Goal: Transaction & Acquisition: Purchase product/service

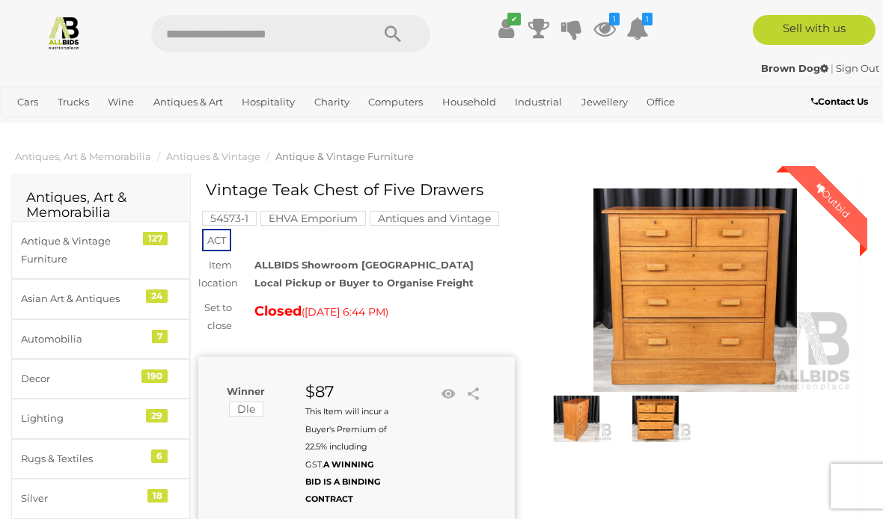
click at [610, 25] on icon "1" at bounding box center [614, 19] width 10 height 13
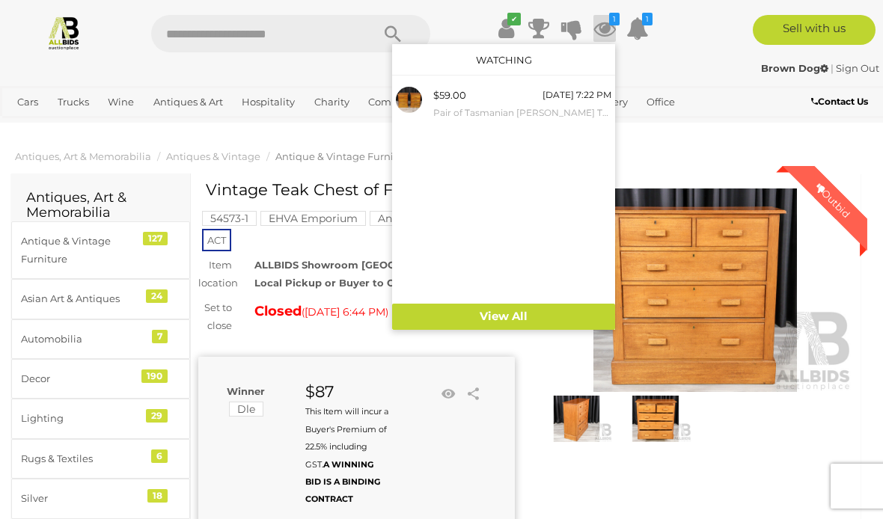
click at [521, 109] on small "Pair of Tasmanian [PERSON_NAME] Three Drawer Bedside Chests" at bounding box center [522, 113] width 178 height 16
click at [713, 117] on div "Cars Closing on Weekdays View All Cars Auctions Trucks" at bounding box center [368, 104] width 736 height 37
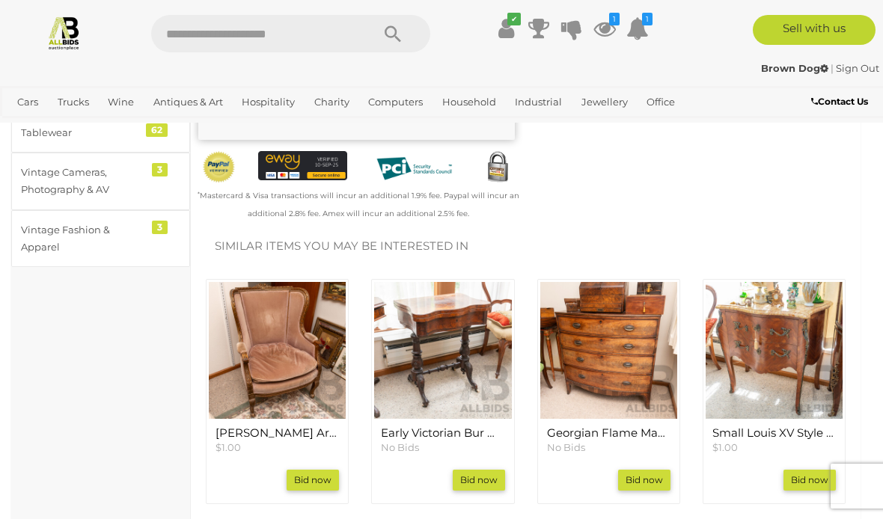
scroll to position [477, 0]
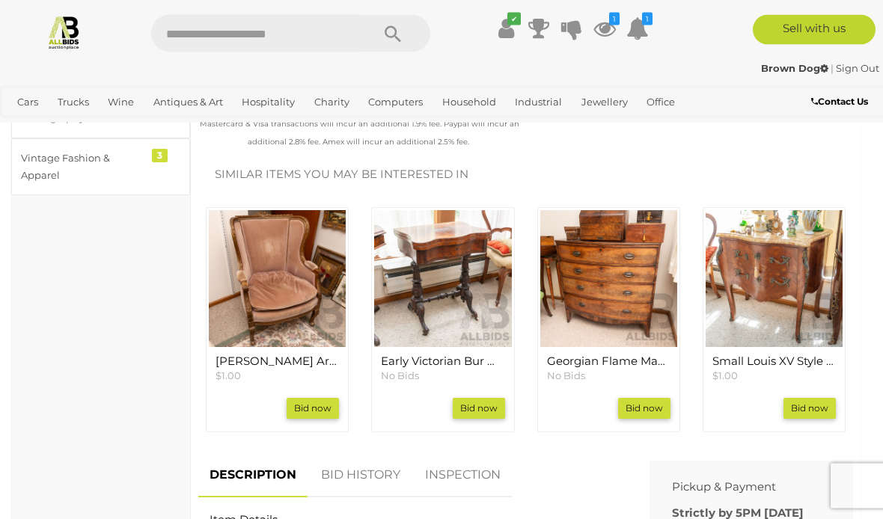
click at [626, 288] on img at bounding box center [608, 279] width 137 height 137
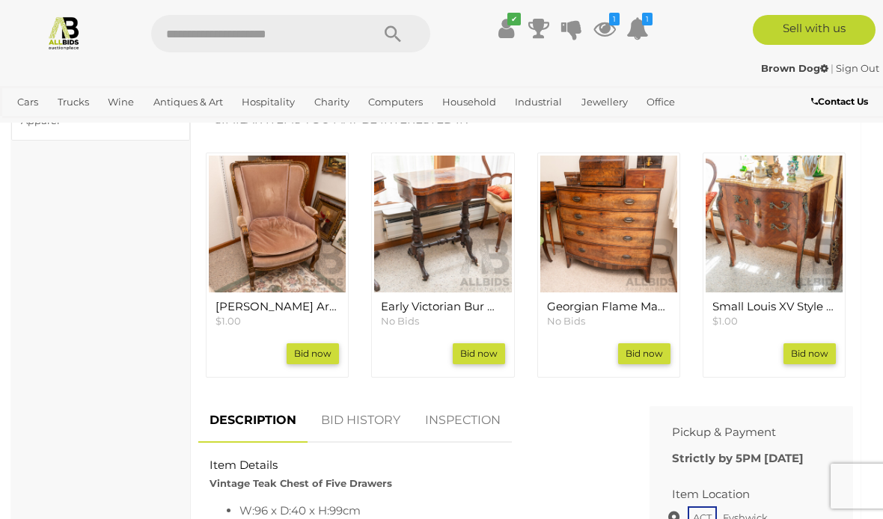
click at [633, 238] on img at bounding box center [608, 224] width 137 height 137
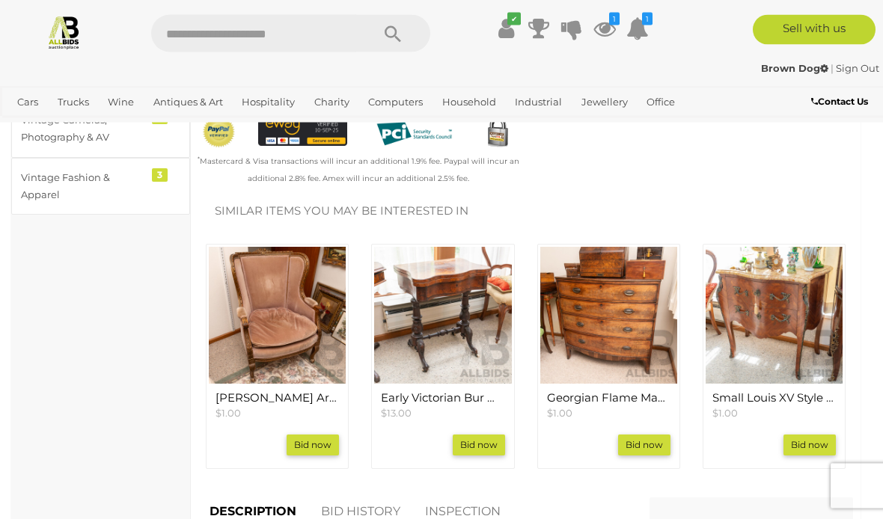
scroll to position [462, 0]
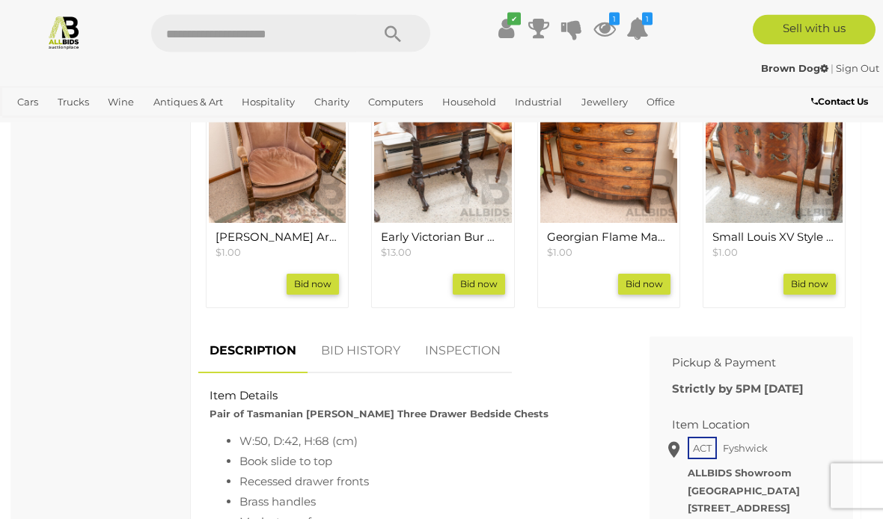
click at [392, 341] on link "BID HISTORY" at bounding box center [361, 352] width 102 height 44
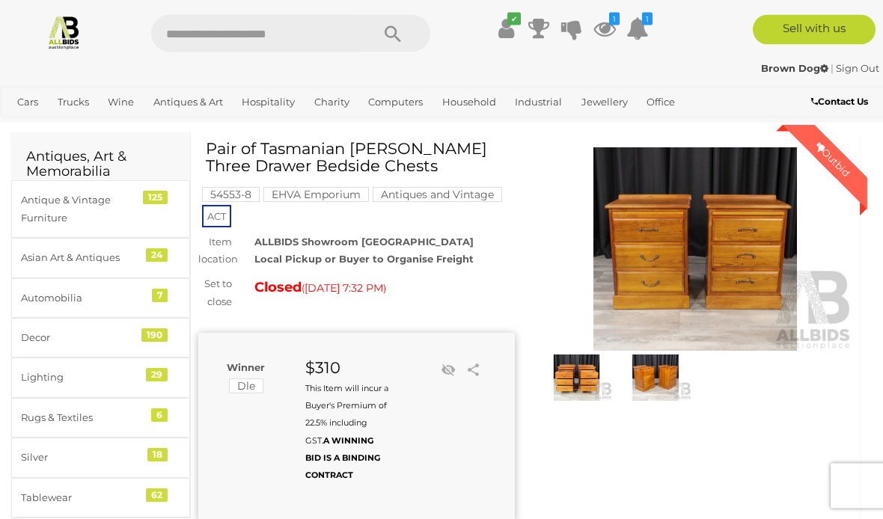
scroll to position [1, 0]
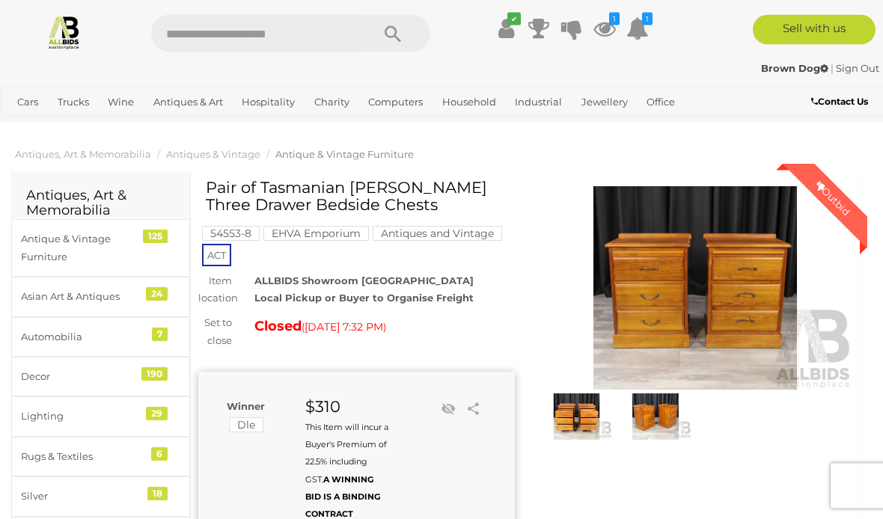
click at [693, 284] on img at bounding box center [695, 289] width 317 height 204
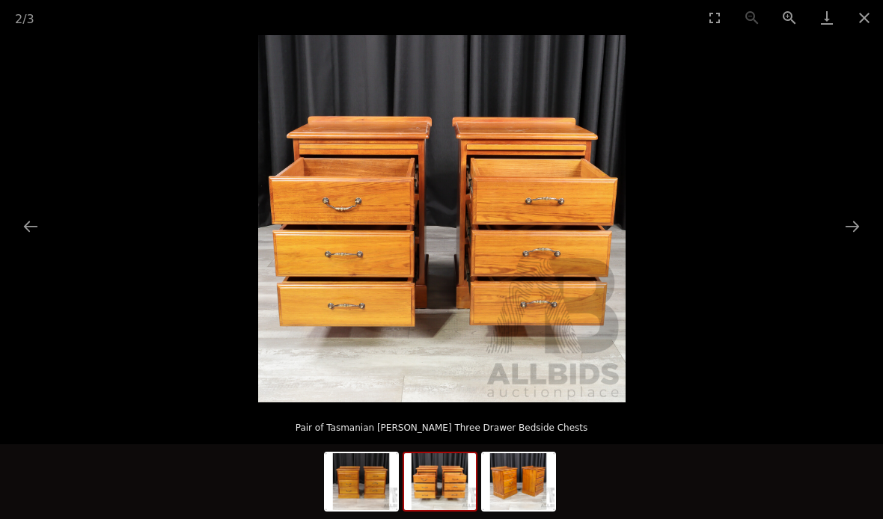
click at [32, 219] on button "Previous slide" at bounding box center [30, 226] width 31 height 29
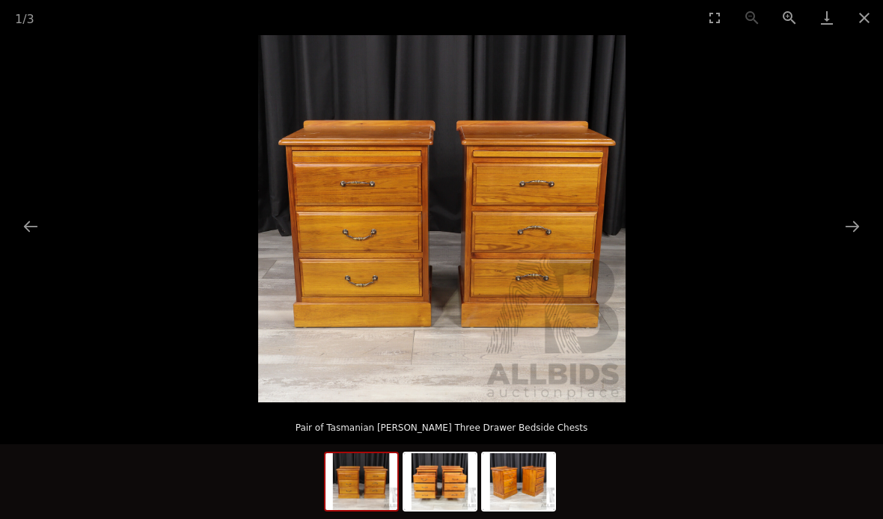
click at [31, 15] on span "3" at bounding box center [30, 19] width 7 height 14
click at [31, 225] on button "Previous slide" at bounding box center [30, 226] width 31 height 29
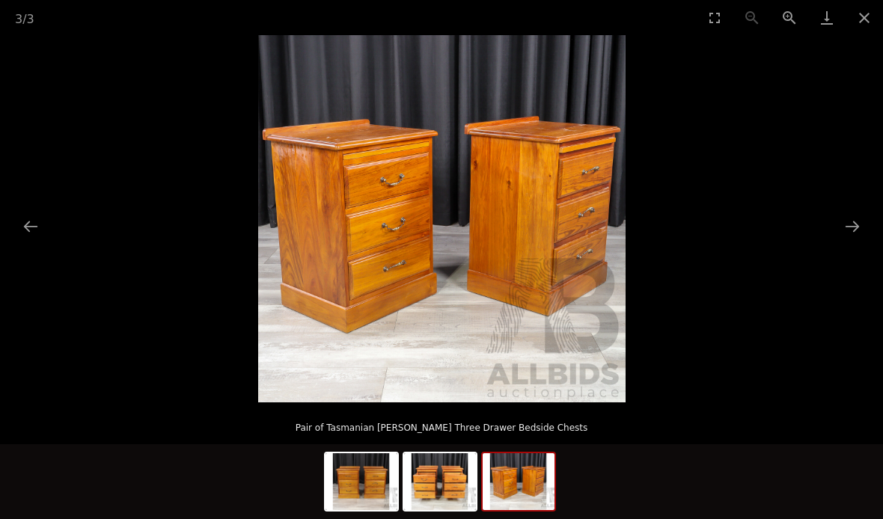
click at [31, 223] on button "Previous slide" at bounding box center [30, 226] width 31 height 29
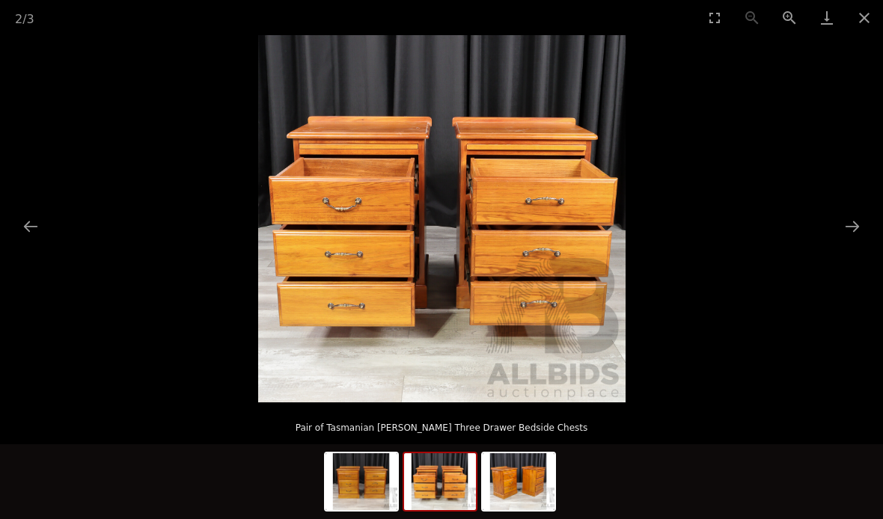
click at [35, 222] on button "Previous slide" at bounding box center [30, 226] width 31 height 29
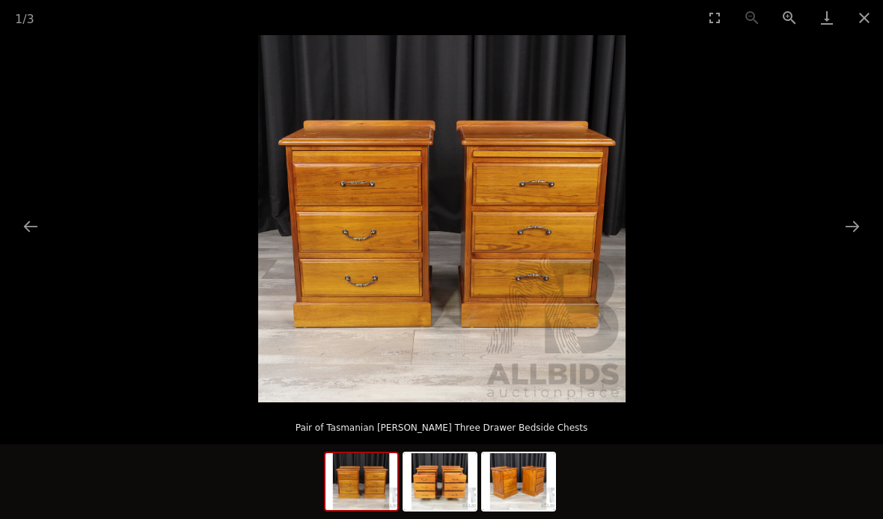
click at [24, 216] on button "Previous slide" at bounding box center [30, 226] width 31 height 29
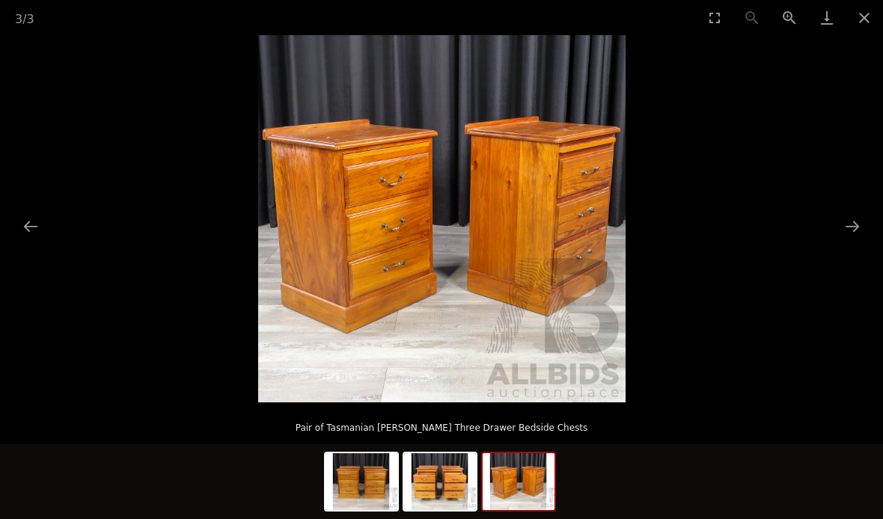
click at [26, 212] on button "Previous slide" at bounding box center [30, 226] width 31 height 29
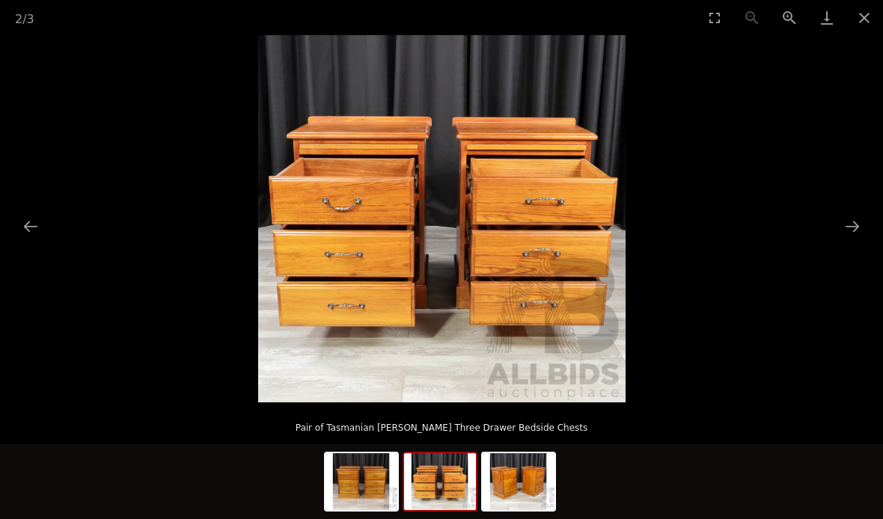
click at [21, 219] on button "Previous slide" at bounding box center [30, 226] width 31 height 29
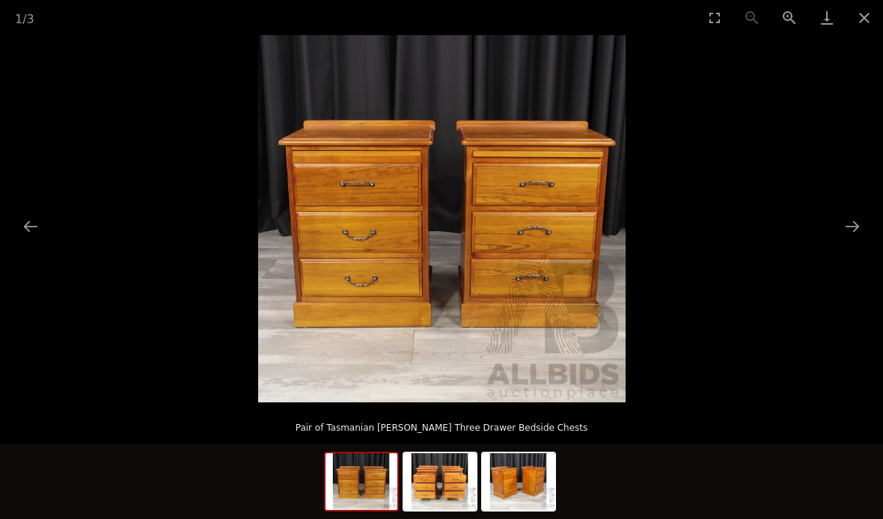
click at [41, 219] on button "Previous slide" at bounding box center [30, 226] width 31 height 29
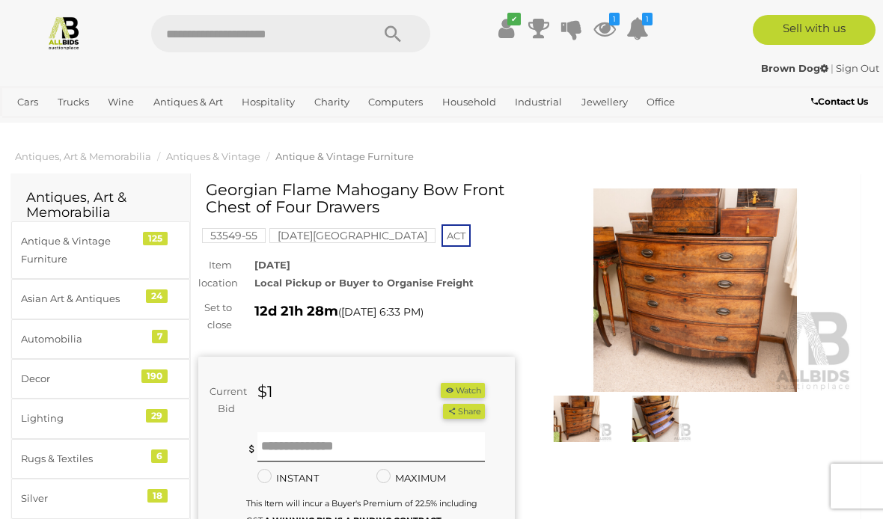
click at [699, 263] on img at bounding box center [695, 291] width 317 height 204
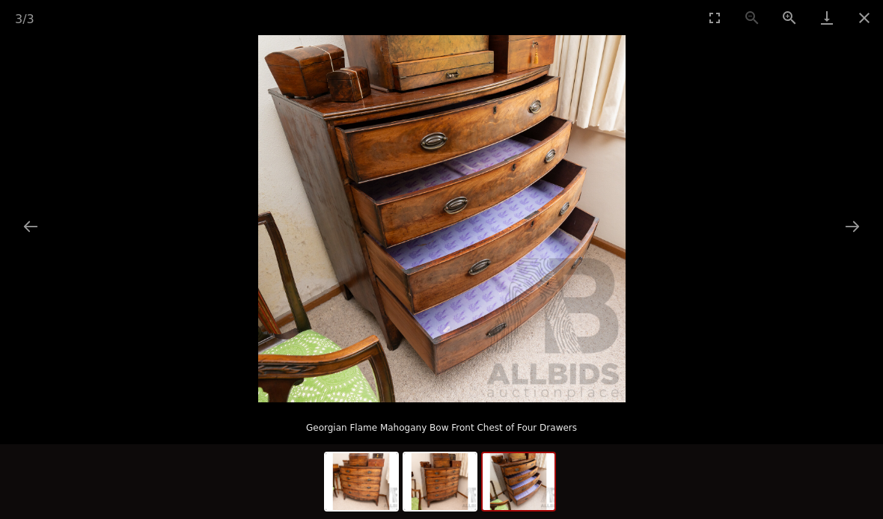
click at [30, 220] on button "Previous slide" at bounding box center [30, 226] width 31 height 29
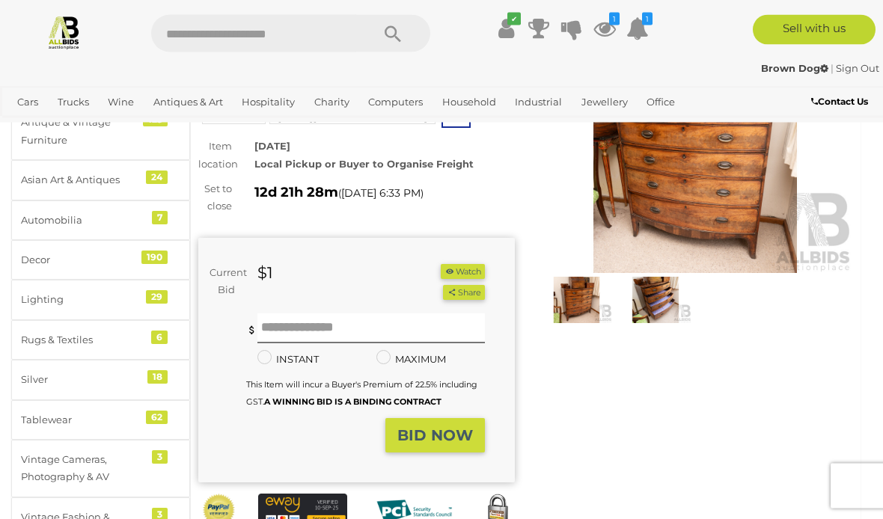
click at [472, 266] on button "Watch" at bounding box center [462, 273] width 43 height 16
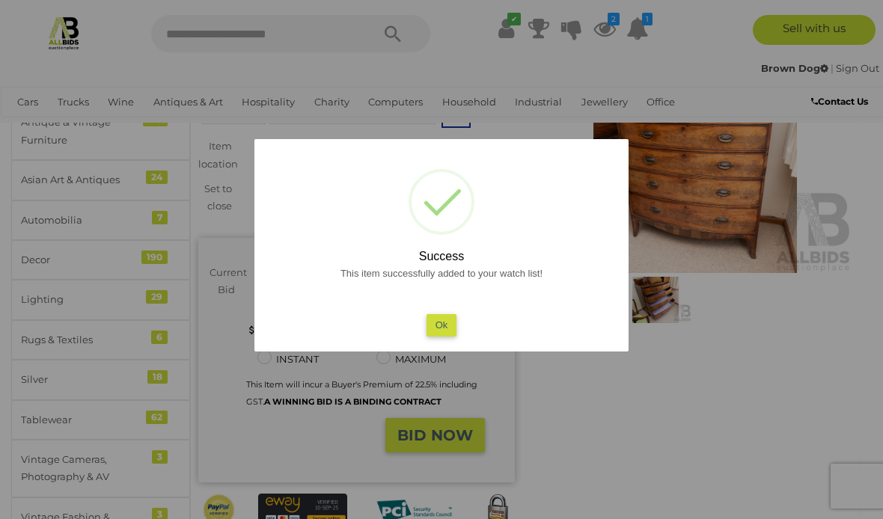
click at [442, 336] on button "Ok" at bounding box center [442, 325] width 31 height 22
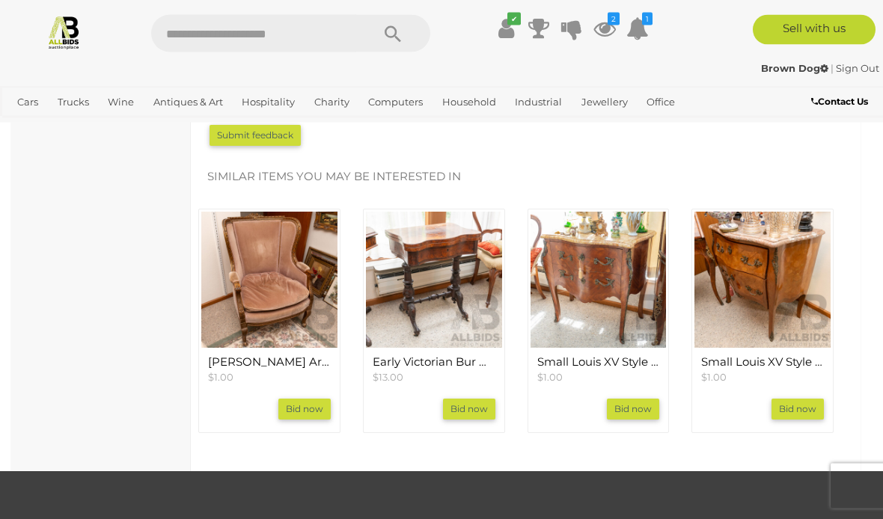
scroll to position [1861, 0]
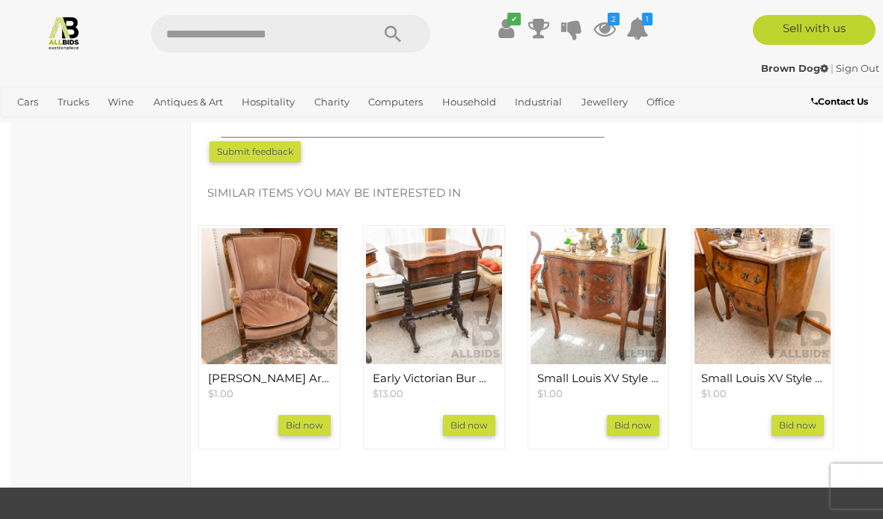
click at [783, 254] on img at bounding box center [762, 296] width 136 height 136
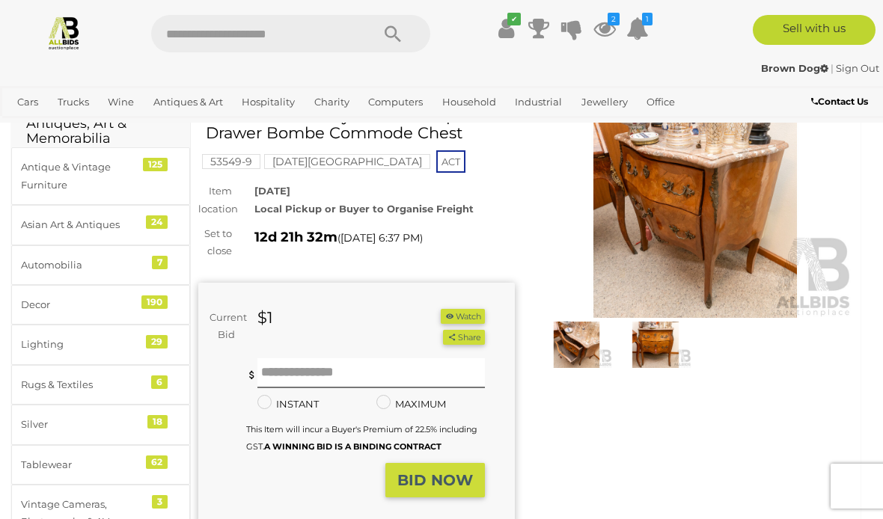
scroll to position [112, 0]
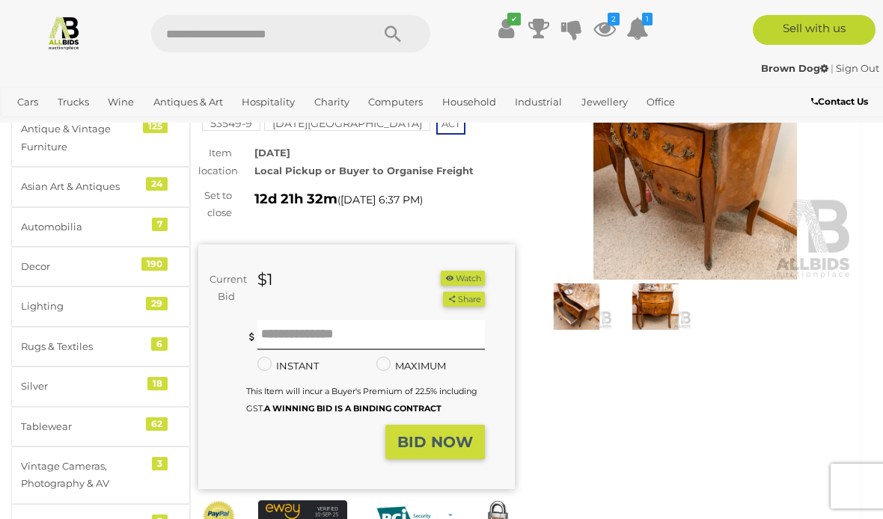
click at [662, 299] on img at bounding box center [656, 307] width 72 height 46
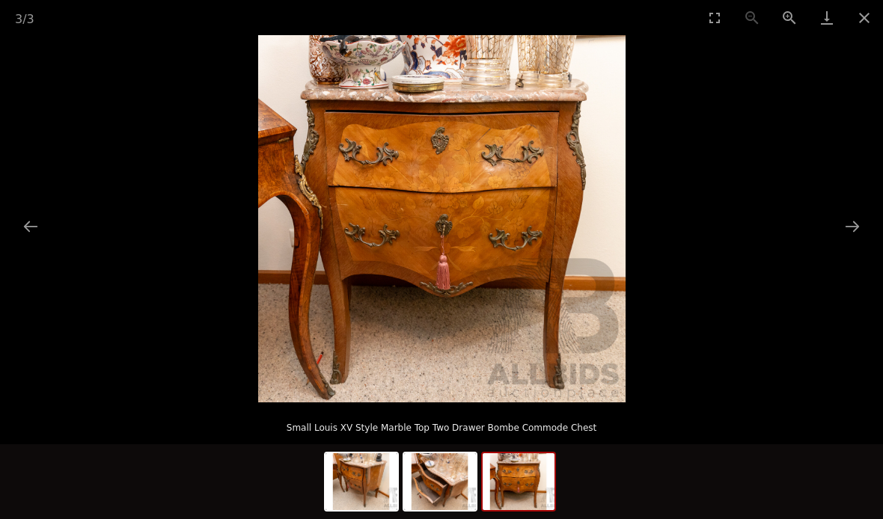
click at [869, 15] on button "Close gallery" at bounding box center [864, 17] width 37 height 35
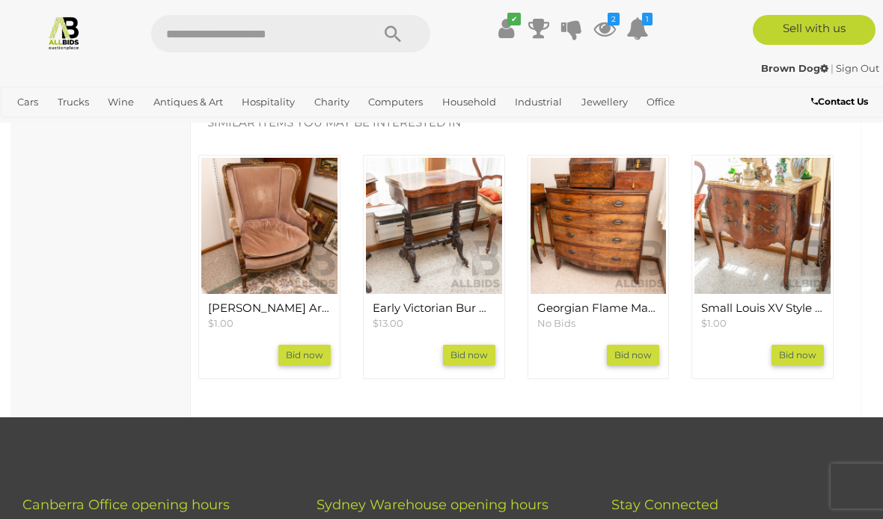
scroll to position [1971, 0]
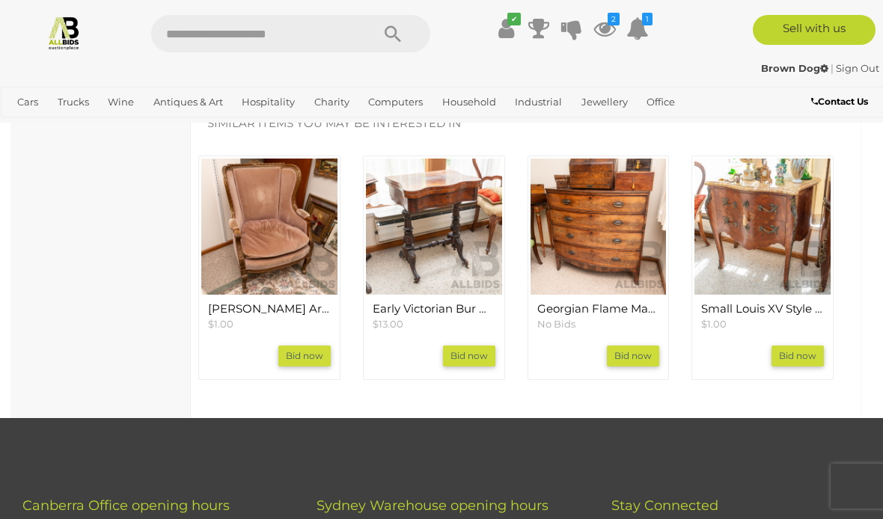
click at [462, 194] on img at bounding box center [434, 227] width 136 height 136
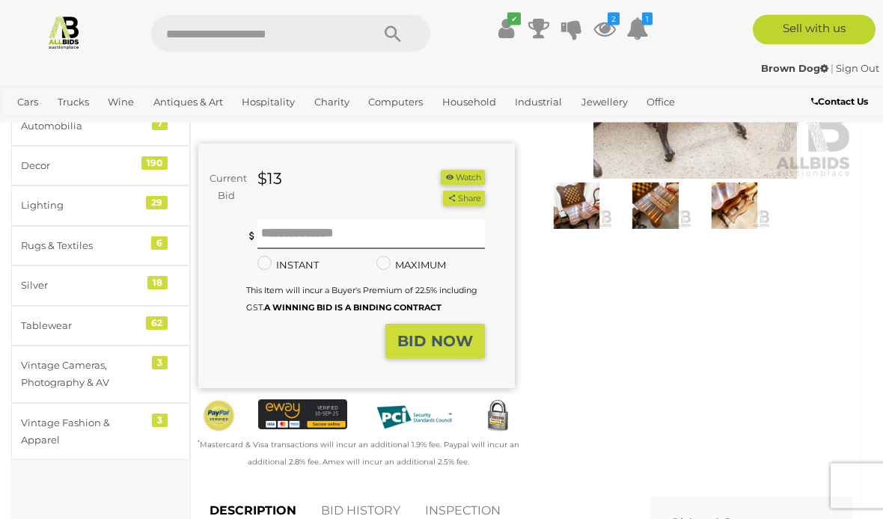
scroll to position [213, 0]
click at [0, 0] on span "Auctions" at bounding box center [0, 0] width 0 height 0
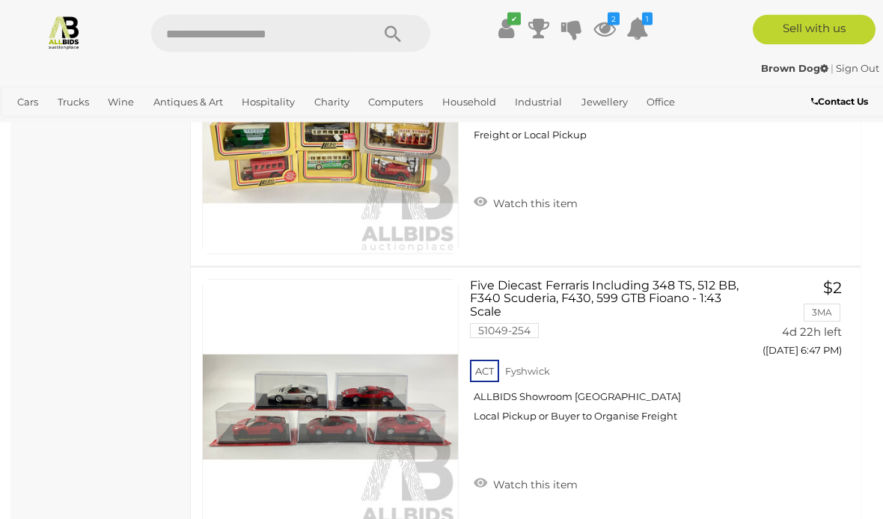
scroll to position [13626, 0]
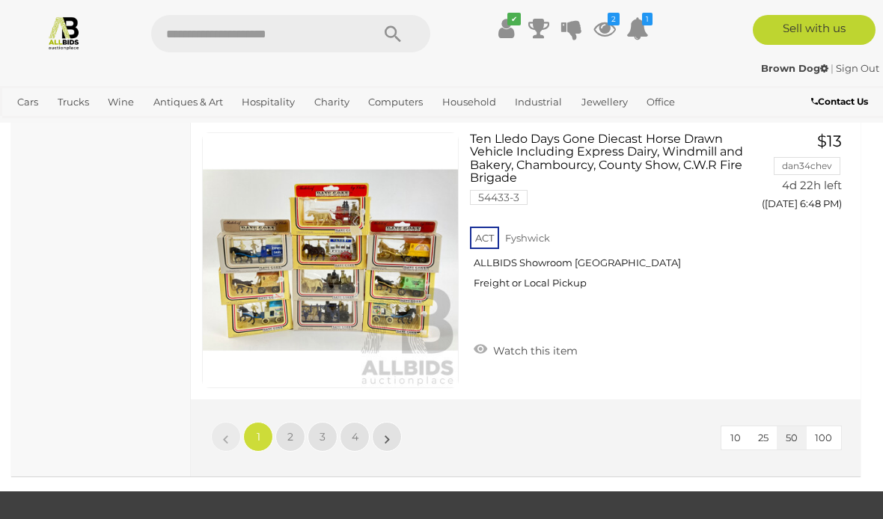
click at [383, 434] on link "»" at bounding box center [387, 437] width 30 height 30
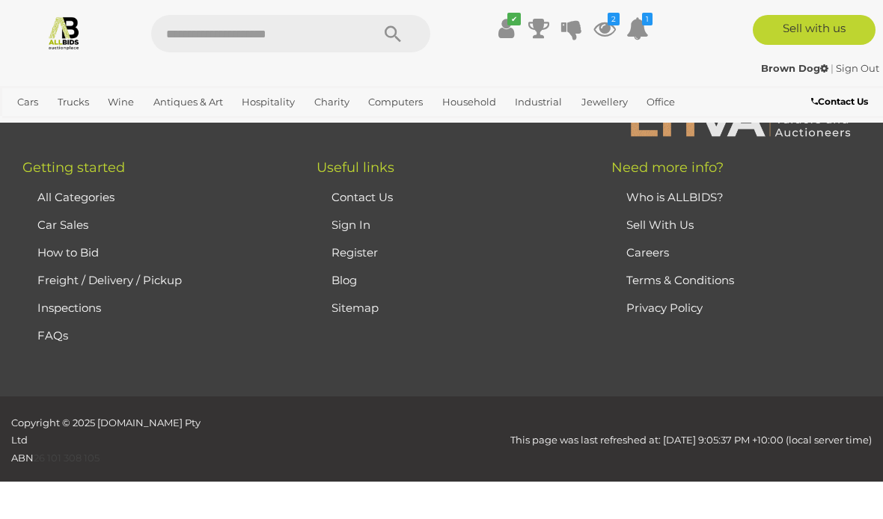
scroll to position [236, 0]
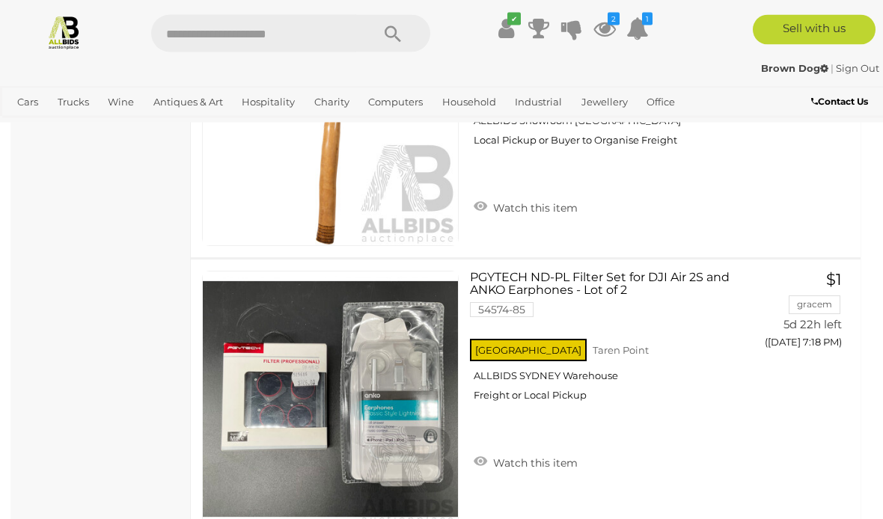
scroll to position [13098, 0]
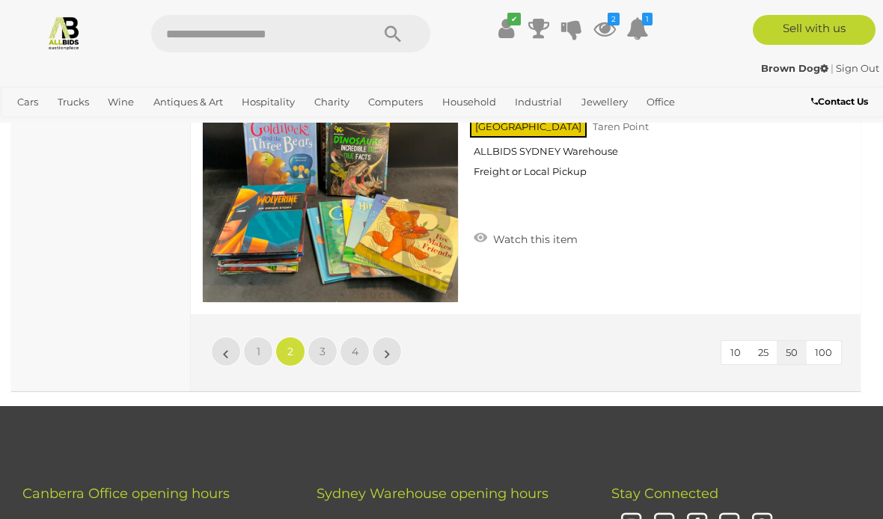
click at [384, 341] on link "»" at bounding box center [387, 352] width 30 height 30
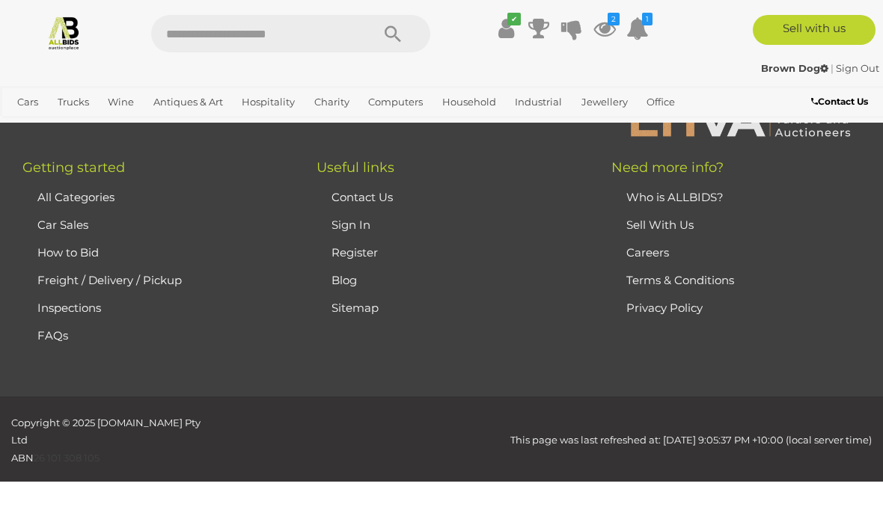
scroll to position [236, 0]
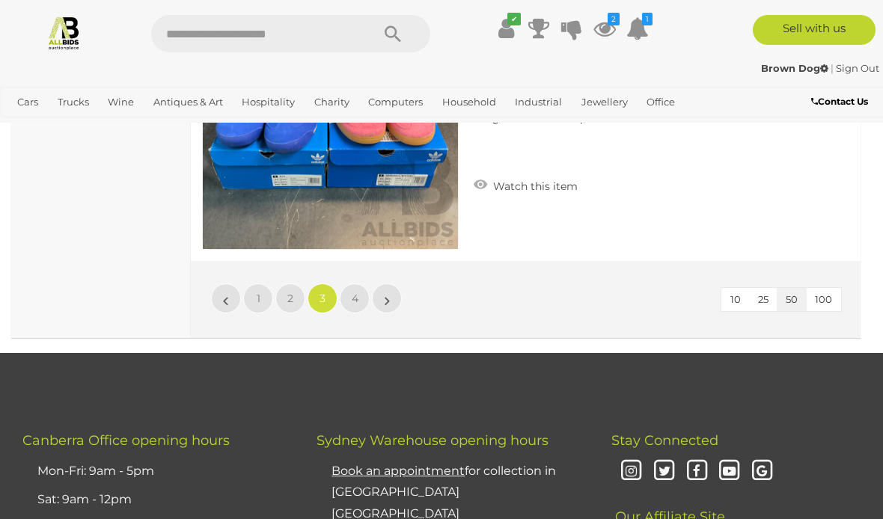
scroll to position [14151, 0]
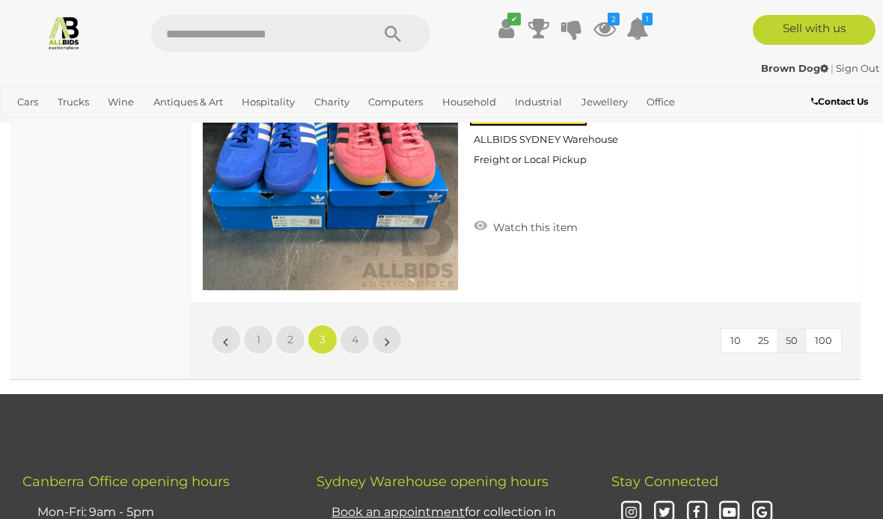
click at [393, 325] on link "»" at bounding box center [387, 340] width 30 height 30
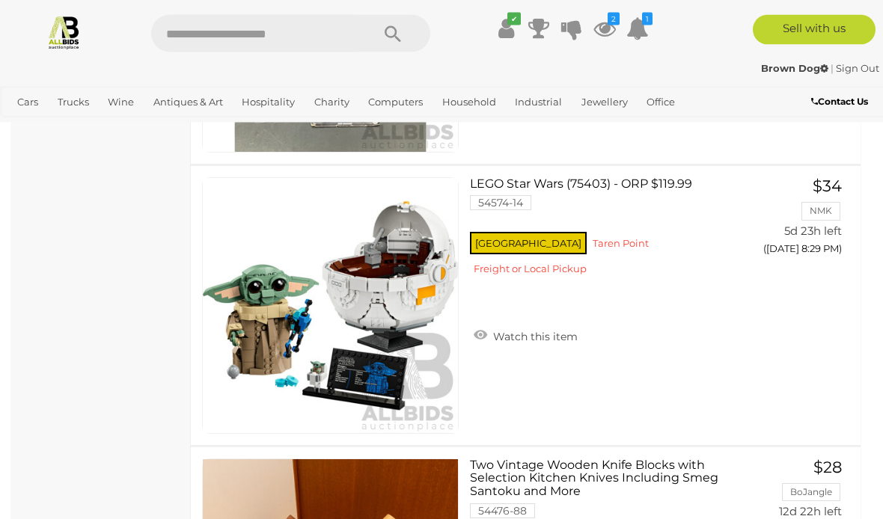
scroll to position [6976, 0]
click at [0, 0] on span "Auctions" at bounding box center [0, 0] width 0 height 0
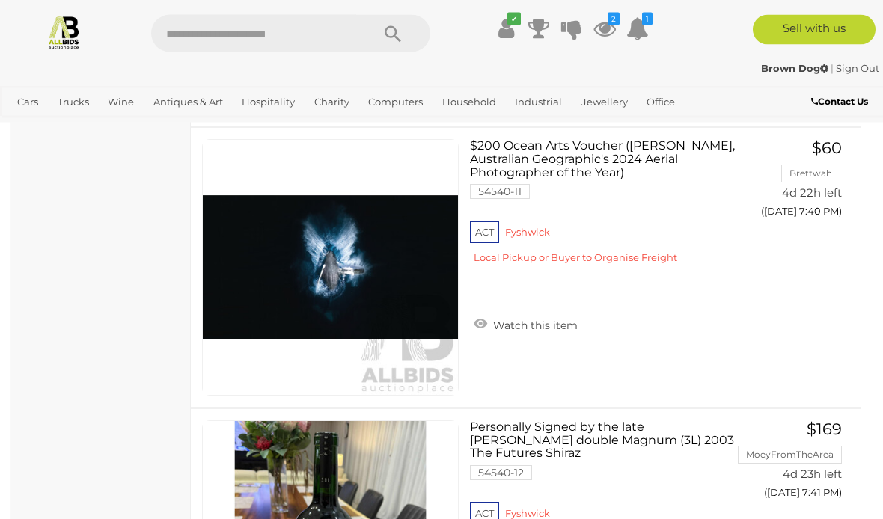
scroll to position [3142, 0]
click at [0, 0] on span "Auctions" at bounding box center [0, 0] width 0 height 0
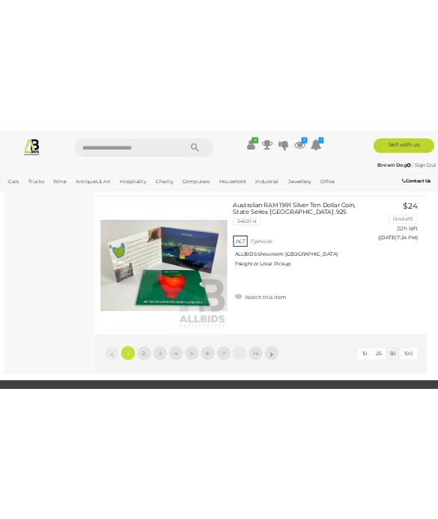
scroll to position [25210, 0]
